Goal: Check status

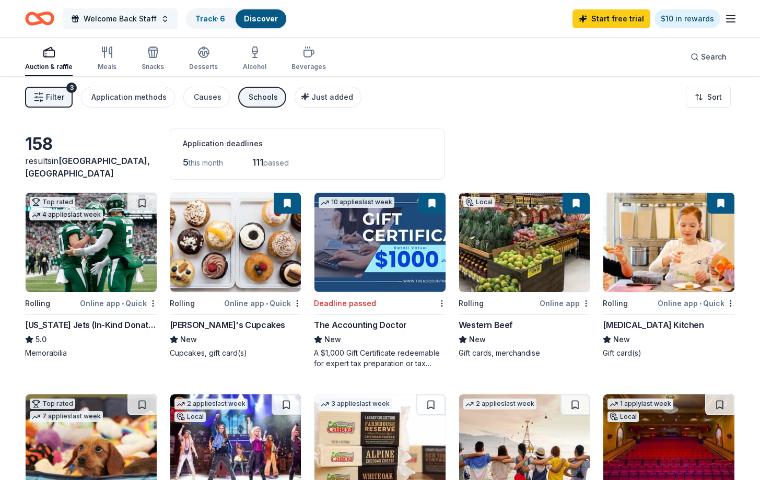
click at [133, 9] on button "Welcome Back Staff" at bounding box center [120, 18] width 115 height 21
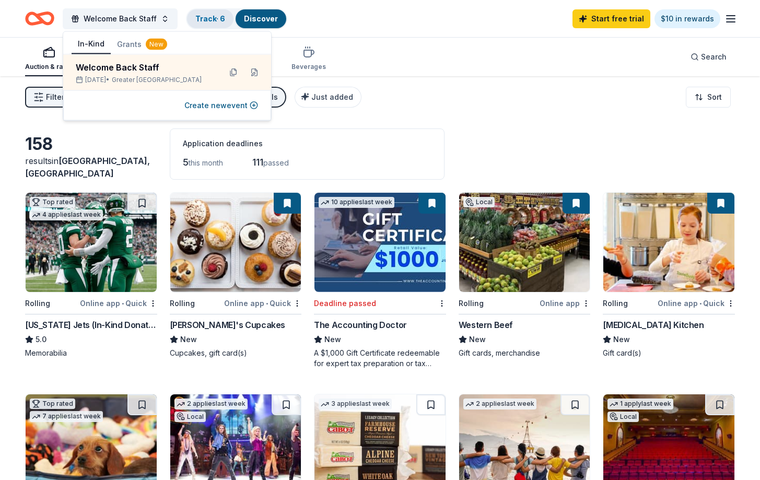
click at [201, 16] on link "Track · 6" at bounding box center [210, 18] width 30 height 9
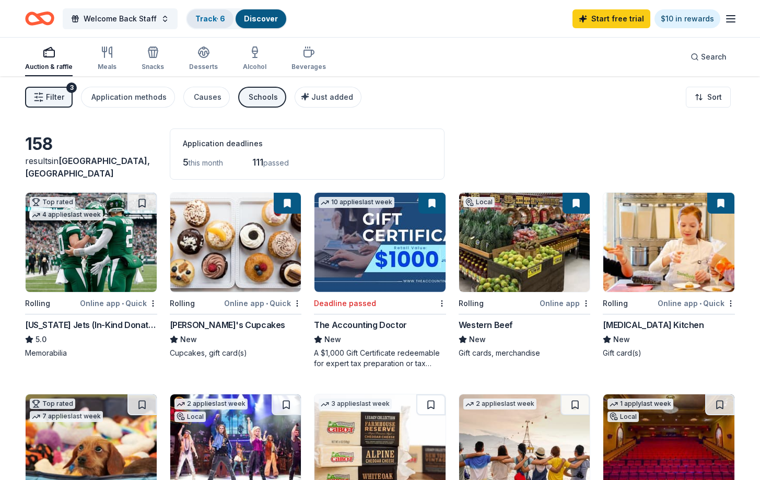
click at [201, 18] on link "Track · 6" at bounding box center [210, 18] width 30 height 9
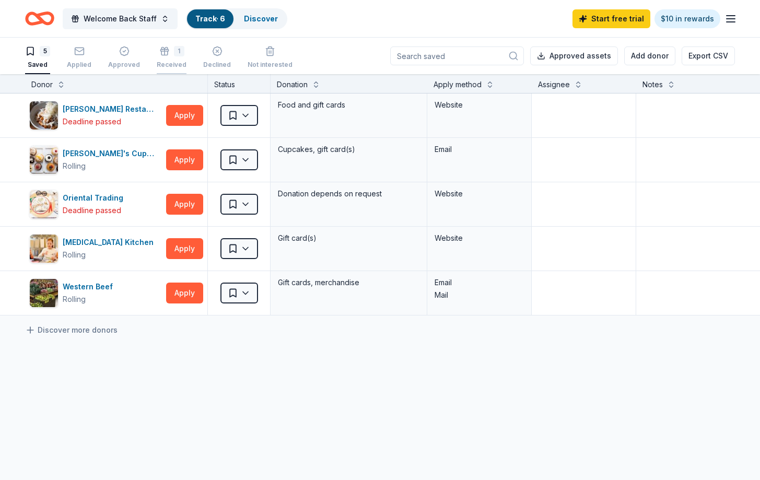
click at [169, 57] on div "1 Received" at bounding box center [172, 57] width 30 height 23
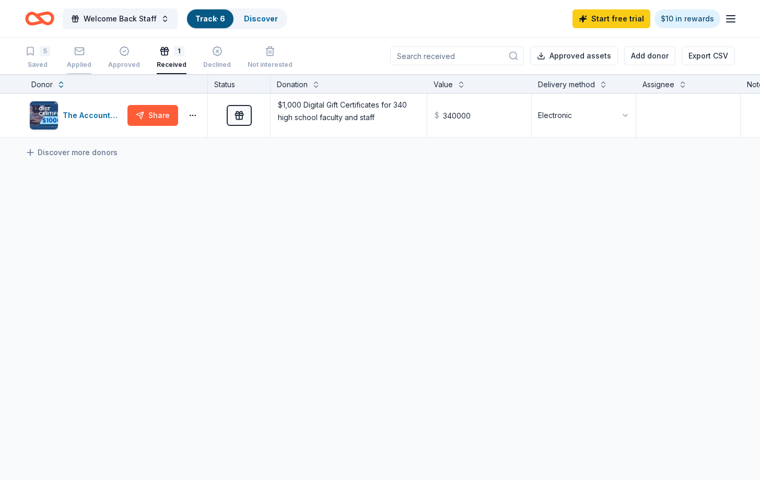
click at [79, 54] on rect "button" at bounding box center [79, 51] width 9 height 7
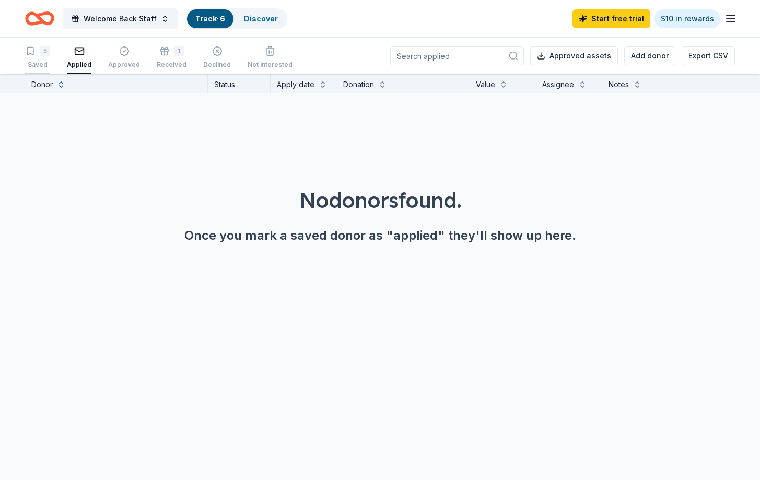
click at [39, 57] on div "5 Saved" at bounding box center [37, 57] width 25 height 23
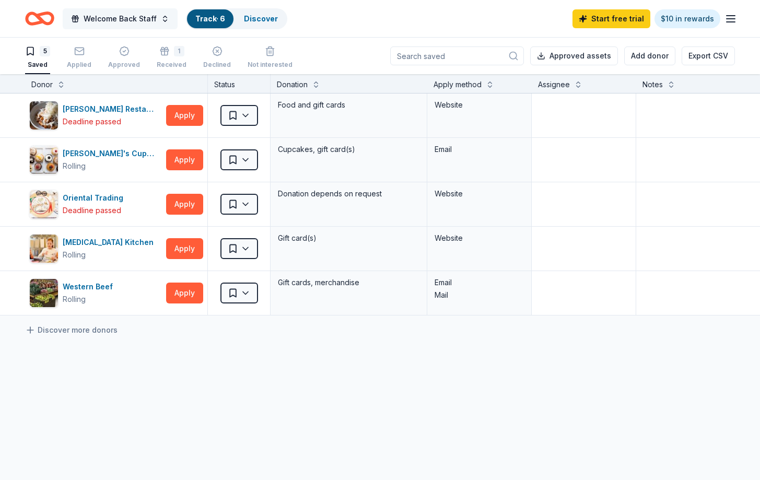
click at [142, 20] on span "Welcome Back Staff" at bounding box center [120, 19] width 73 height 13
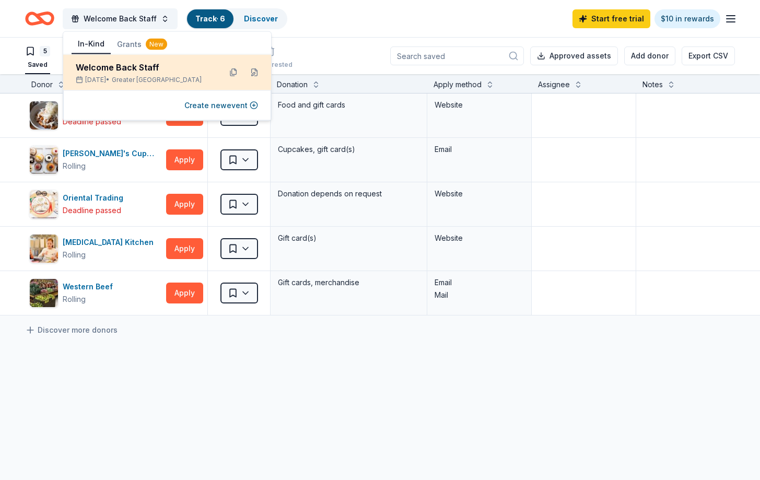
click at [134, 68] on div "Welcome Back Staff" at bounding box center [144, 67] width 137 height 13
click at [109, 73] on div "Welcome Back Staff" at bounding box center [144, 67] width 137 height 13
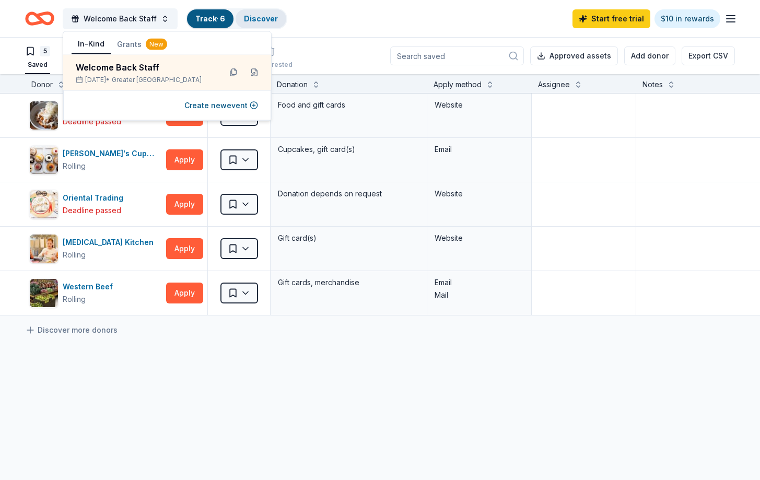
click at [262, 21] on link "Discover" at bounding box center [261, 18] width 34 height 9
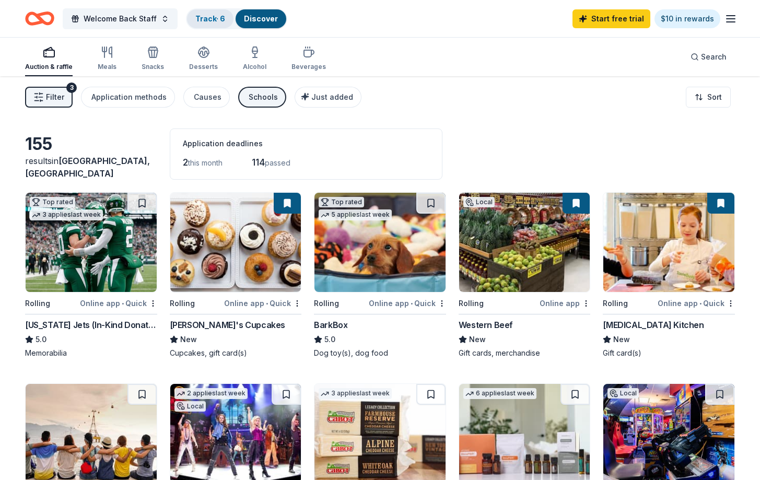
click at [204, 17] on link "Track · 6" at bounding box center [210, 18] width 30 height 9
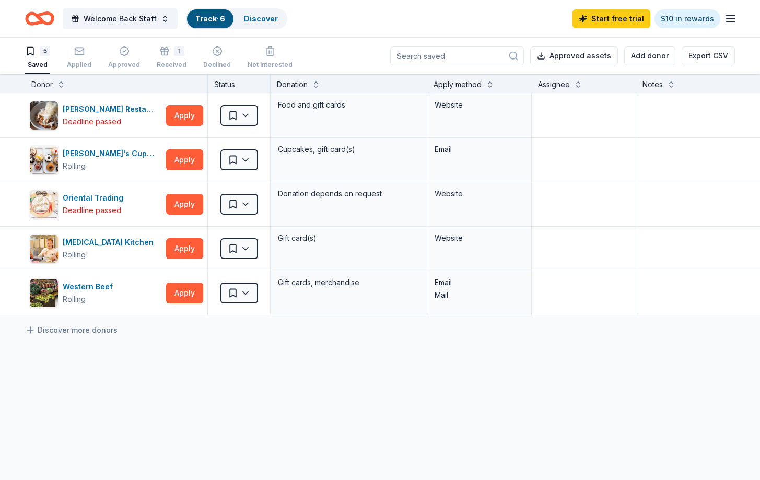
scroll to position [1, 0]
